Goal: Information Seeking & Learning: Learn about a topic

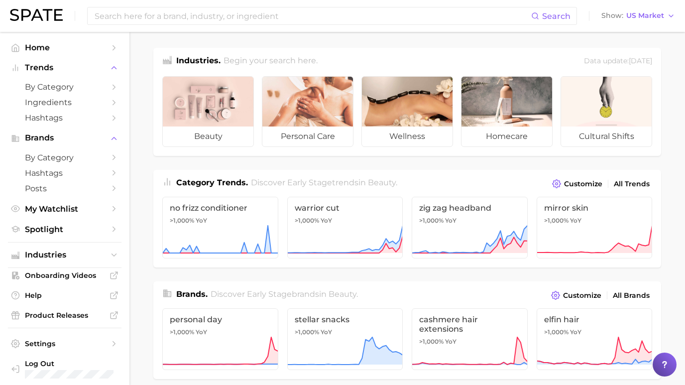
scroll to position [409, 0]
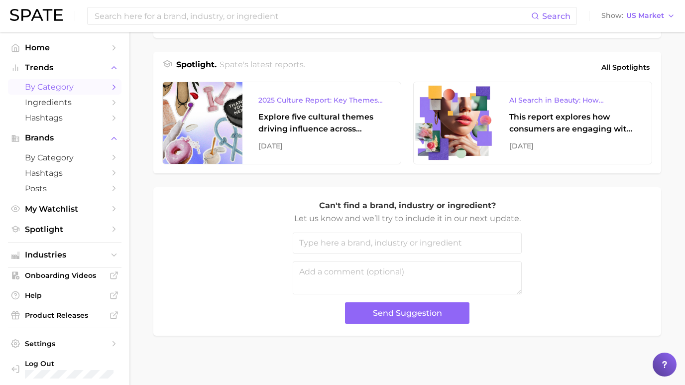
click at [40, 88] on span "by Category" at bounding box center [65, 86] width 80 height 9
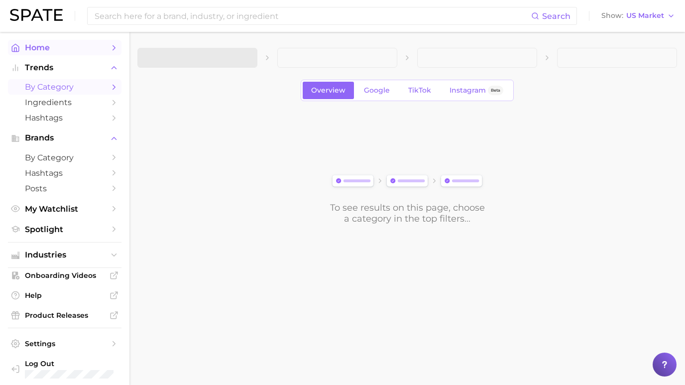
click at [40, 50] on span "Home" at bounding box center [65, 47] width 80 height 9
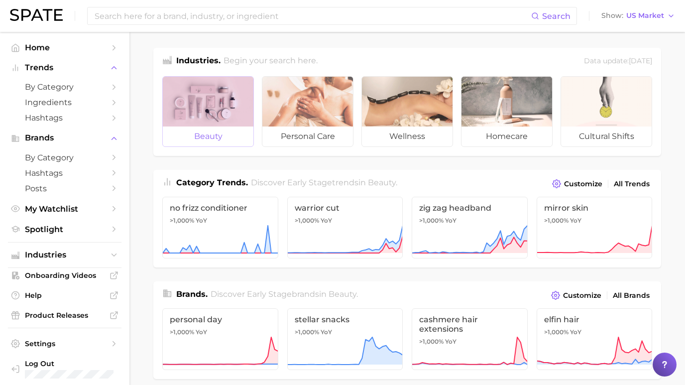
click at [222, 105] on div at bounding box center [208, 102] width 91 height 50
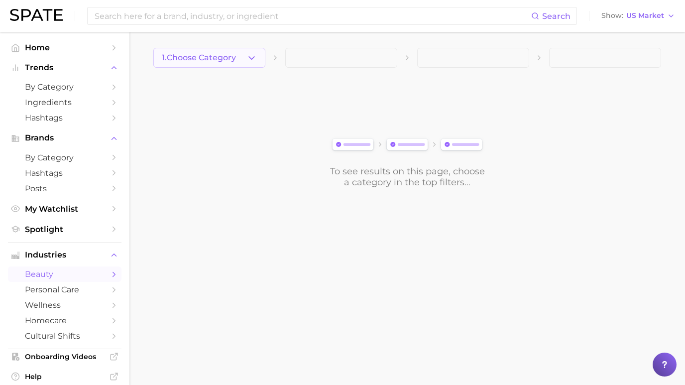
click at [217, 59] on span "1. Choose Category" at bounding box center [199, 57] width 74 height 9
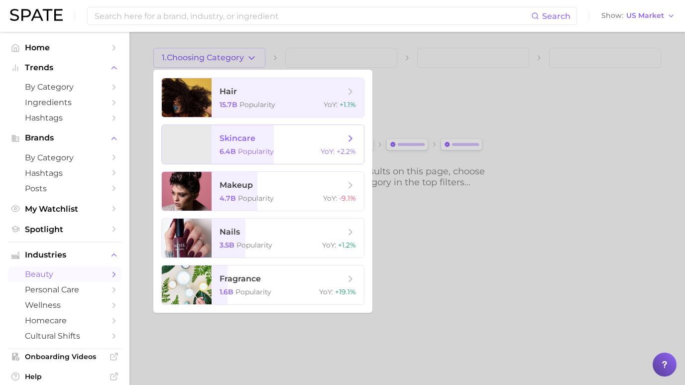
click at [240, 144] on span "skincare 6.4b Popularity YoY : +2.2%" at bounding box center [288, 144] width 152 height 39
